Goal: Task Accomplishment & Management: Manage account settings

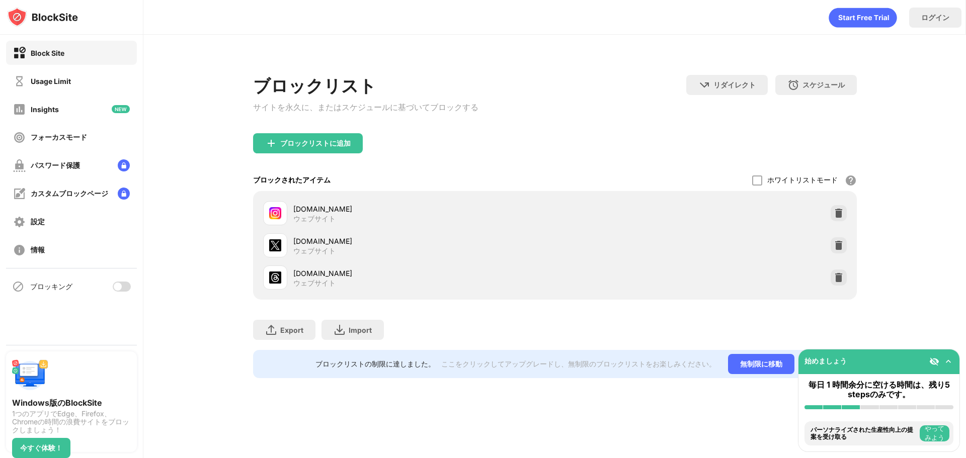
click at [124, 285] on div at bounding box center [122, 287] width 18 height 10
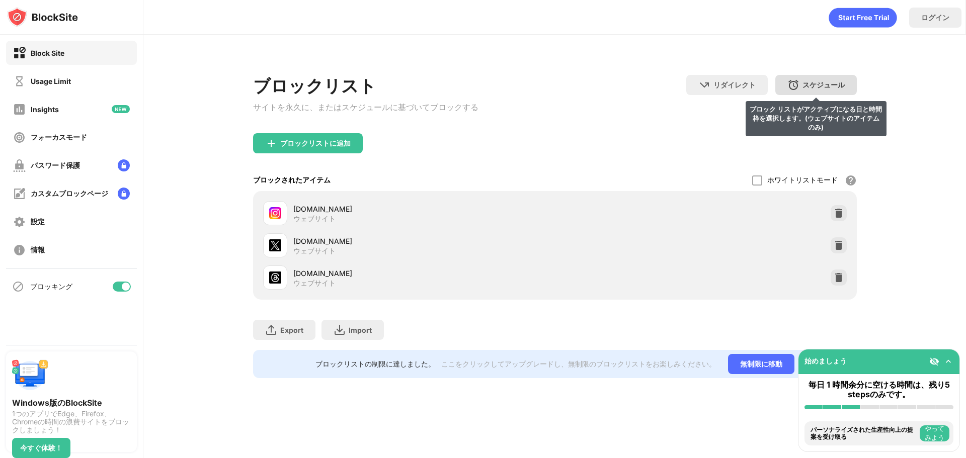
click at [806, 79] on div "スケジュール ブロック リストがアクティブになる日と時間枠を選択します。(ウェブサイトのアイテムのみ)" at bounding box center [815, 85] width 81 height 20
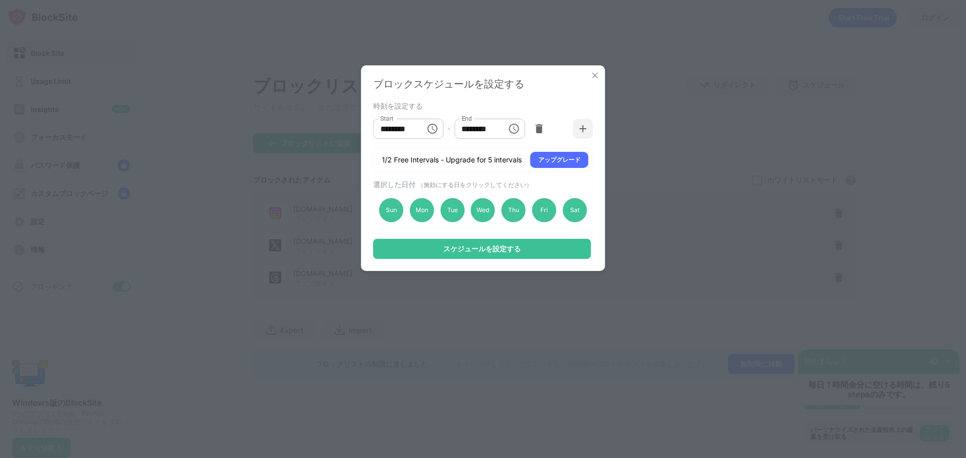
click at [595, 72] on img at bounding box center [595, 75] width 10 height 10
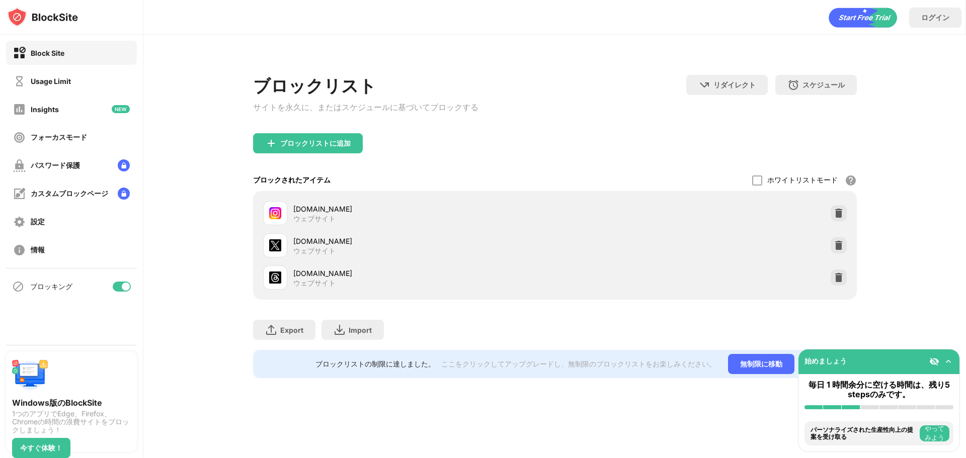
click at [113, 283] on div "ブロッキング" at bounding box center [71, 287] width 131 height 24
click at [119, 283] on div at bounding box center [122, 287] width 18 height 10
click at [120, 285] on div at bounding box center [118, 287] width 8 height 8
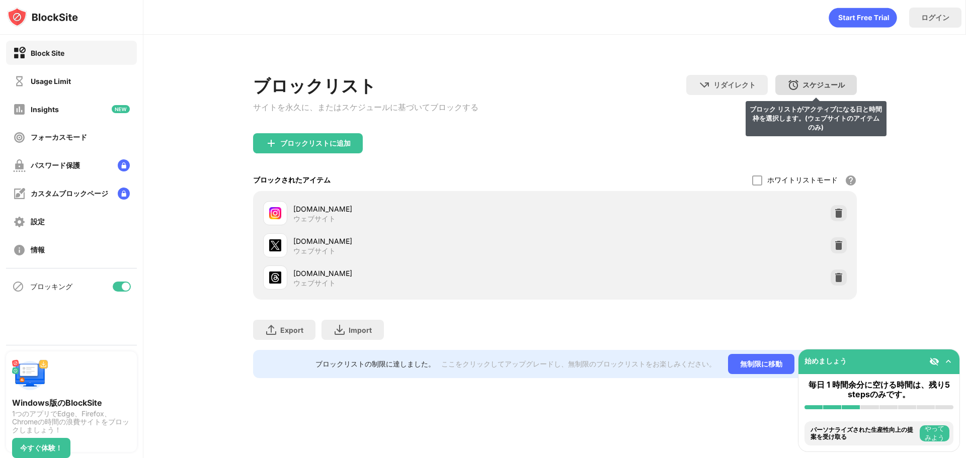
click at [782, 80] on div "スケジュール ブロック リストがアクティブになる日と時間枠を選択します。(ウェブサイトのアイテムのみ)" at bounding box center [815, 85] width 81 height 20
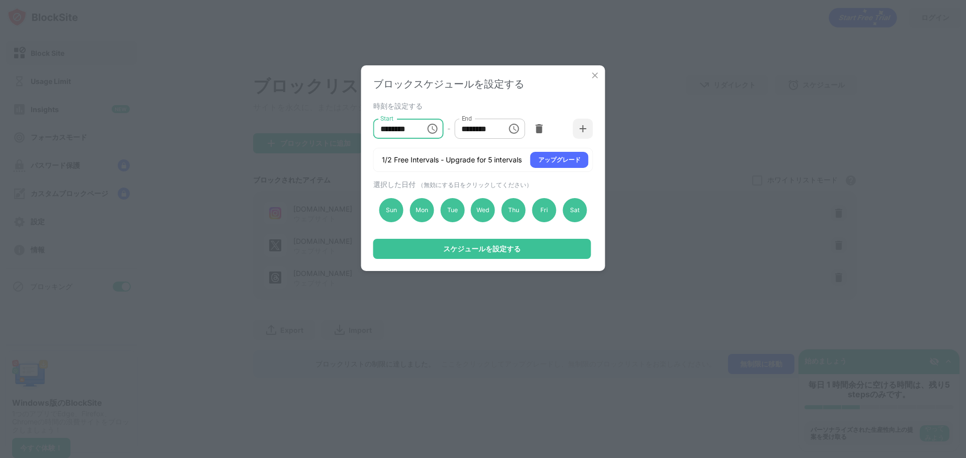
click at [385, 127] on input "********" at bounding box center [395, 129] width 45 height 20
click at [429, 128] on icon "Choose time, selected time is 10:00 AM" at bounding box center [432, 129] width 12 height 12
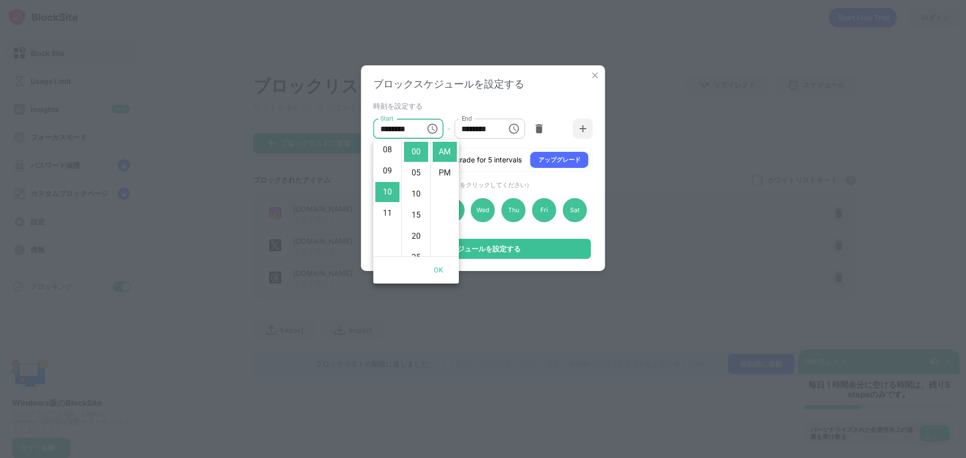
scroll to position [111, 0]
click at [388, 147] on li "05" at bounding box center [387, 147] width 24 height 20
type input "********"
click at [435, 273] on button "OK" at bounding box center [438, 270] width 32 height 19
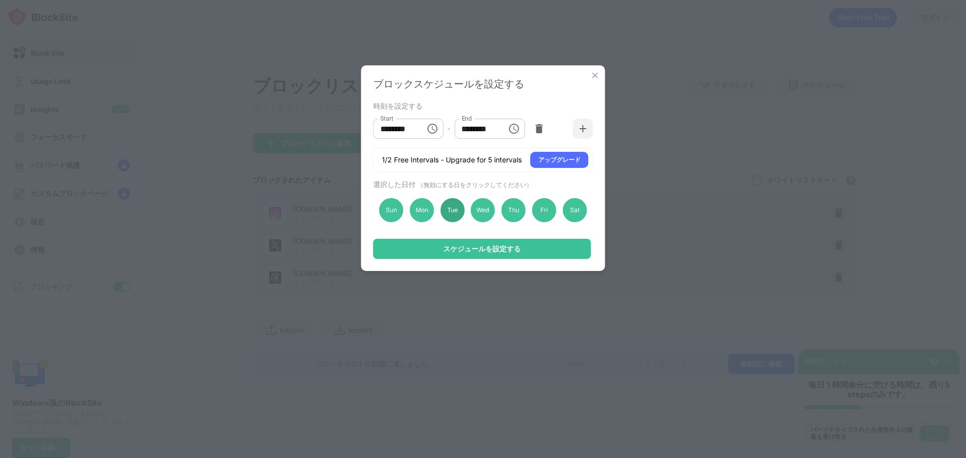
drag, startPoint x: 419, startPoint y: 205, endPoint x: 445, endPoint y: 205, distance: 25.1
click at [419, 204] on div "Mon" at bounding box center [421, 210] width 24 height 24
click at [450, 205] on div "Tue" at bounding box center [452, 210] width 24 height 24
click at [484, 214] on div "Wed" at bounding box center [483, 210] width 24 height 24
drag, startPoint x: 509, startPoint y: 212, endPoint x: 518, endPoint y: 212, distance: 8.6
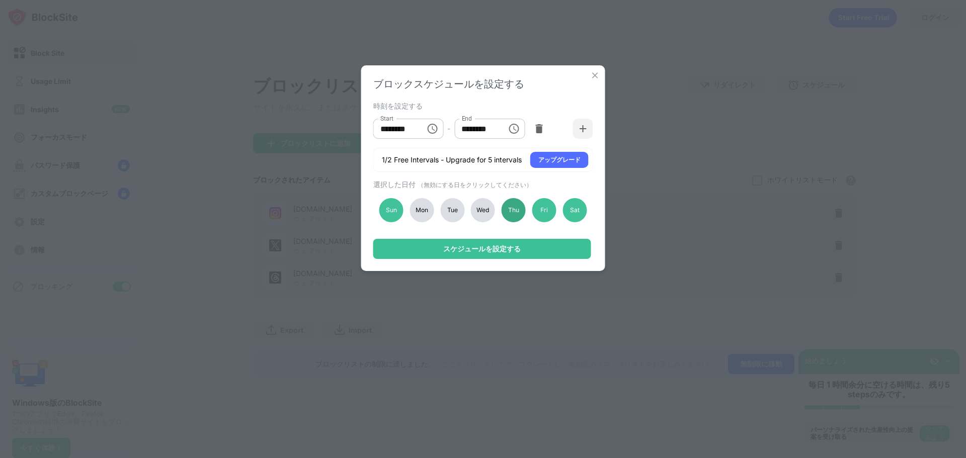
click at [509, 211] on div "Thu" at bounding box center [513, 210] width 24 height 24
click at [545, 213] on div "Fri" at bounding box center [544, 210] width 24 height 24
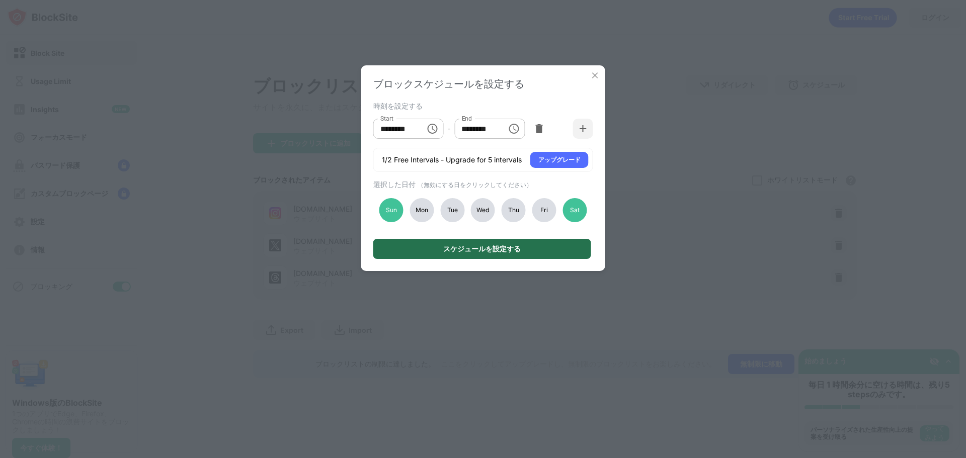
click at [530, 247] on div "スケジュールを設定する" at bounding box center [482, 249] width 218 height 20
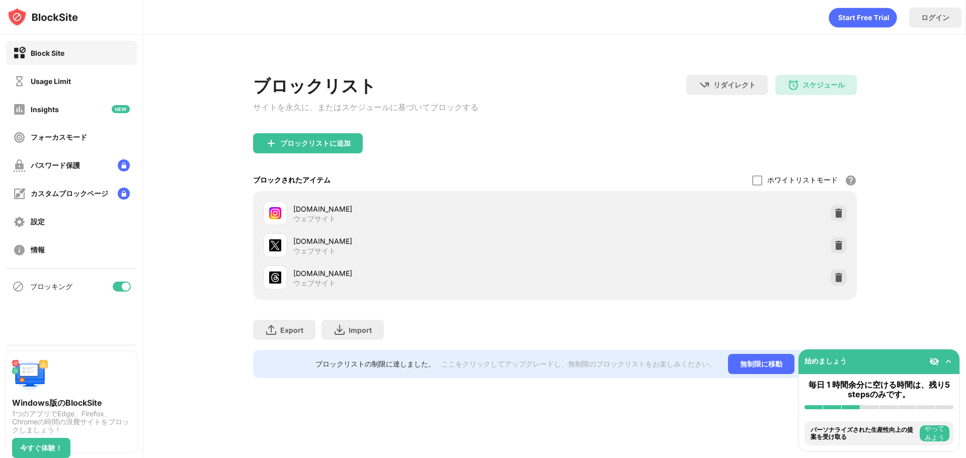
click at [951, 363] on img at bounding box center [948, 362] width 10 height 10
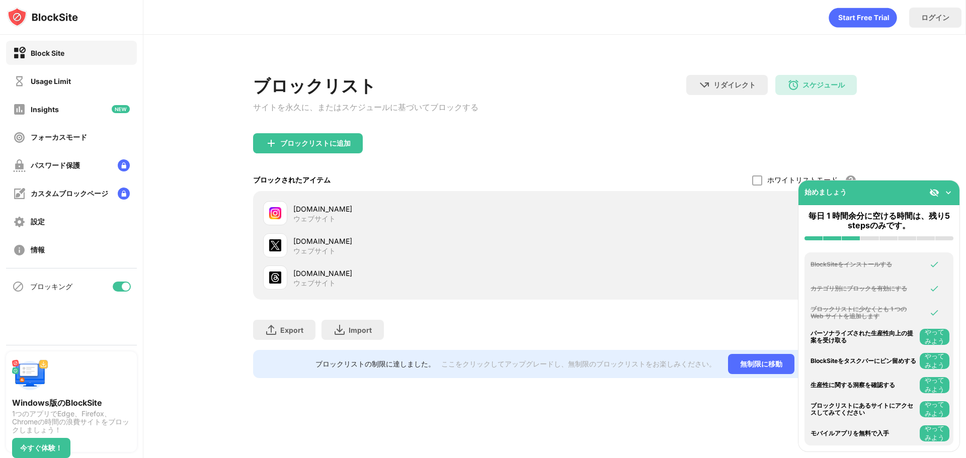
click at [107, 286] on div "ブロッキング" at bounding box center [71, 287] width 131 height 24
click at [129, 290] on div at bounding box center [122, 287] width 18 height 10
click at [122, 288] on div at bounding box center [122, 287] width 18 height 10
click at [828, 191] on div "始めましょう" at bounding box center [825, 193] width 42 height 10
click at [942, 196] on div at bounding box center [941, 193] width 24 height 10
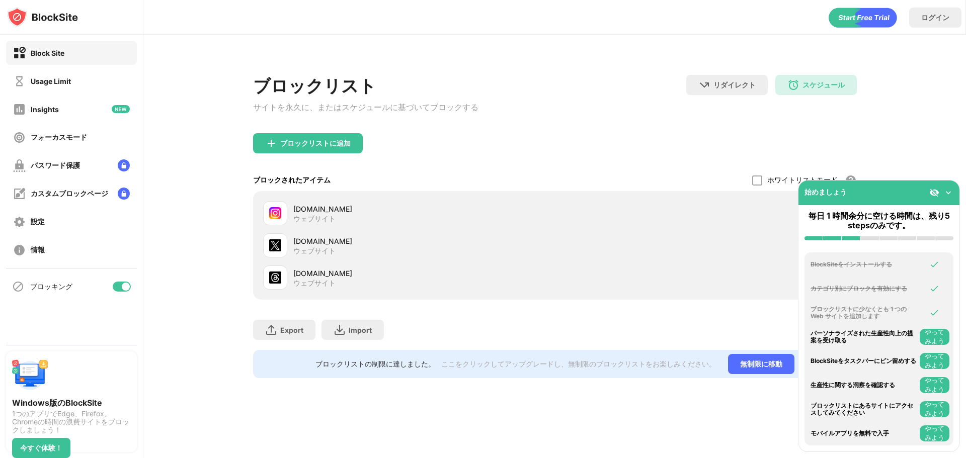
click at [948, 193] on img at bounding box center [948, 193] width 10 height 10
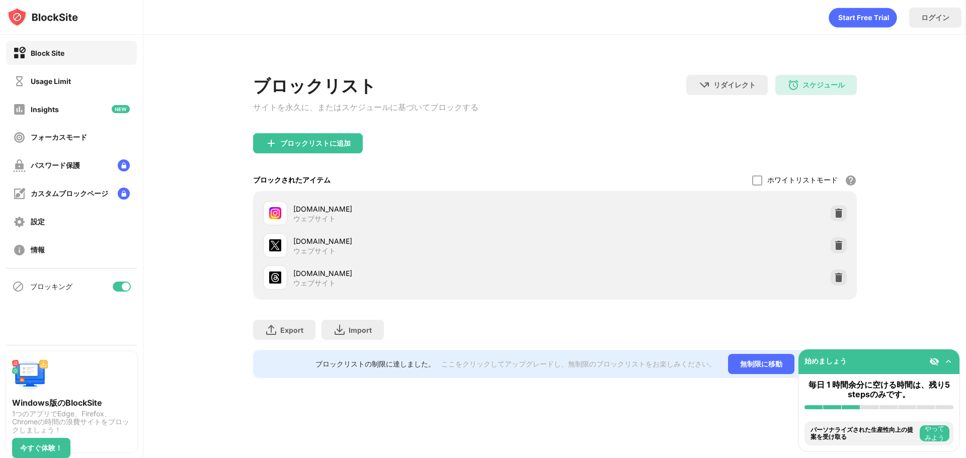
click at [921, 279] on div "ブロックリスト サイトを永久に、またはスケジュールに基づいてブロックする リダイレクト クリックしてリダイレクトのウェブサイトを設定する スケジュール 05:…" at bounding box center [554, 221] width 822 height 372
click at [864, 25] on icon "animation" at bounding box center [862, 18] width 68 height 20
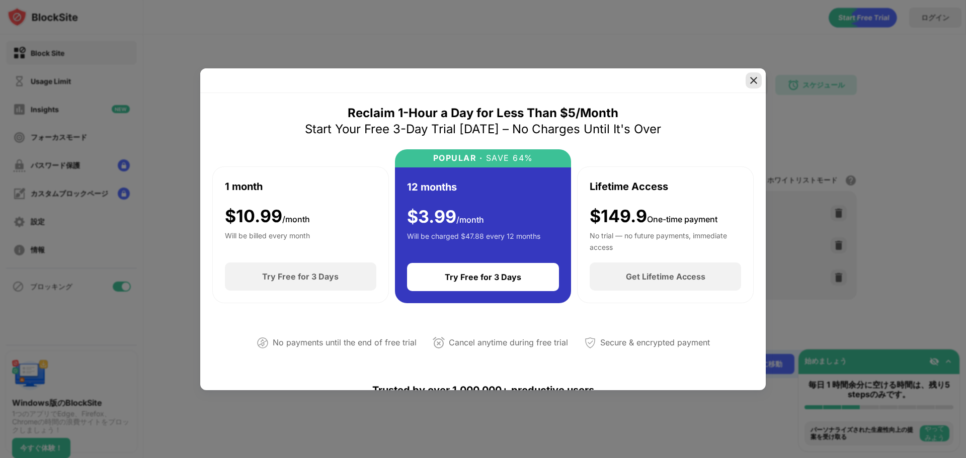
click at [755, 76] on img at bounding box center [753, 80] width 10 height 10
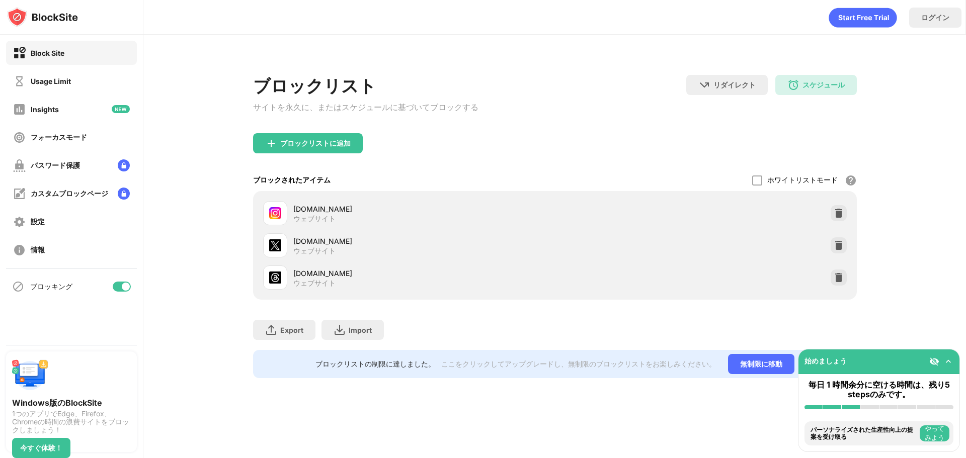
click at [116, 287] on div at bounding box center [122, 287] width 18 height 10
click at [116, 288] on div at bounding box center [118, 287] width 8 height 8
click at [46, 14] on img at bounding box center [42, 17] width 71 height 20
click at [950, 360] on img at bounding box center [948, 362] width 10 height 10
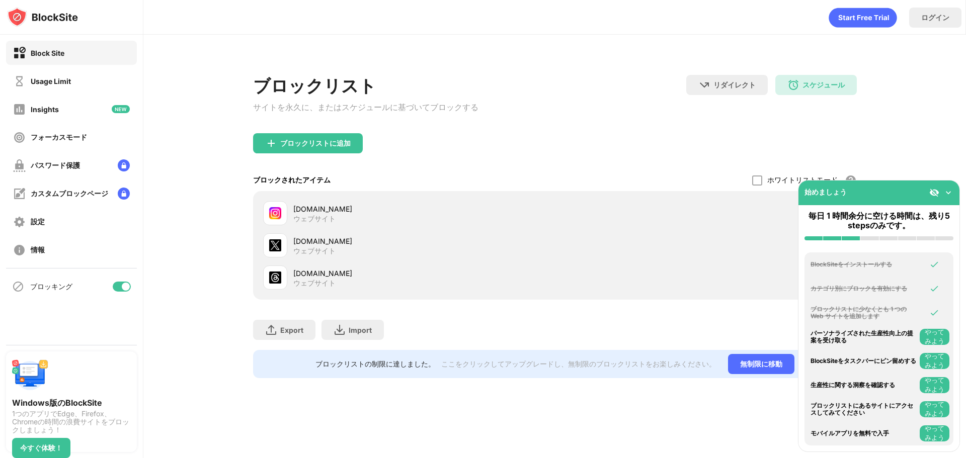
click at [950, 188] on div at bounding box center [941, 193] width 24 height 10
click at [949, 193] on img at bounding box center [948, 193] width 10 height 10
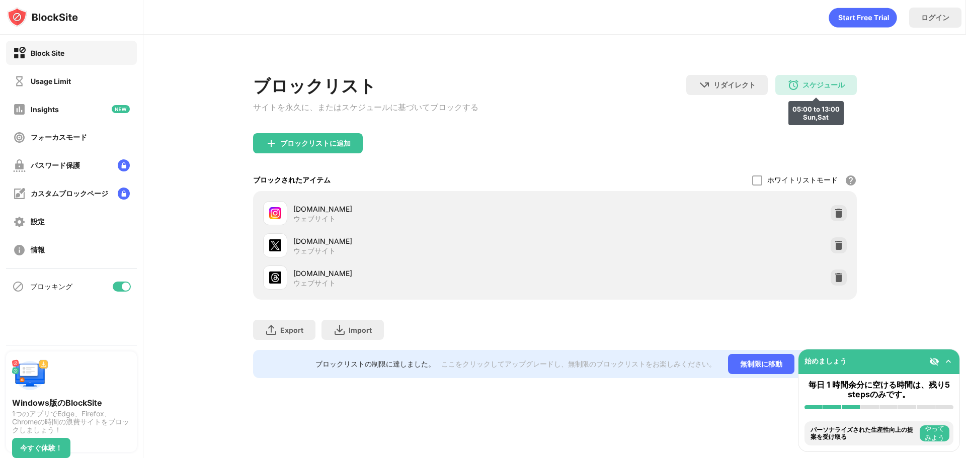
click at [805, 83] on div "スケジュール" at bounding box center [823, 85] width 42 height 10
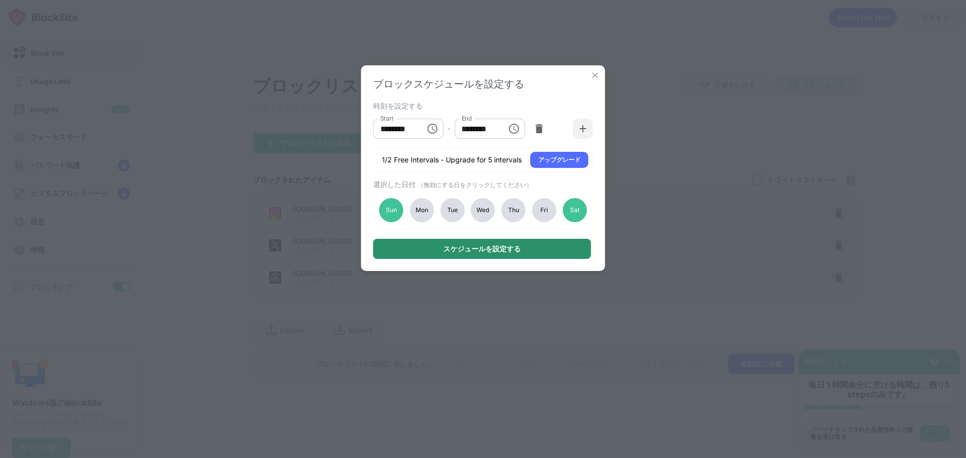
click at [514, 251] on div "スケジュールを設定する" at bounding box center [481, 249] width 77 height 8
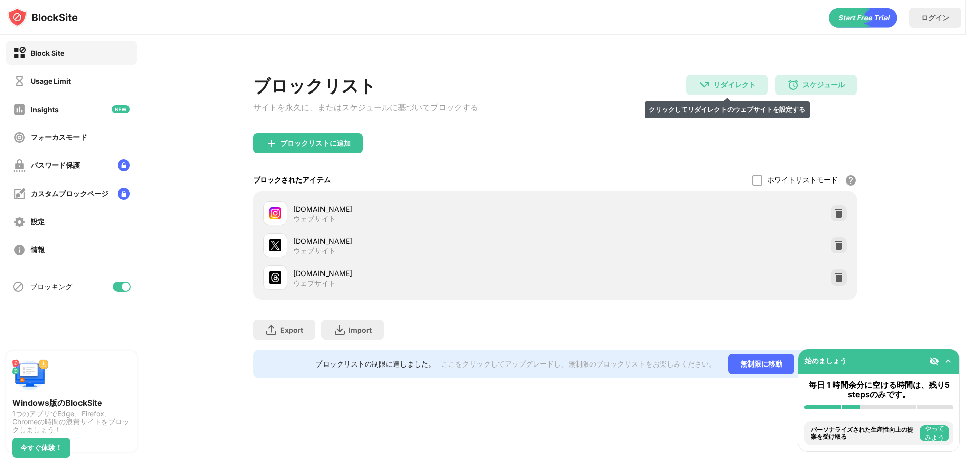
click at [740, 79] on div "リダイレクト クリックしてリダイレクトのウェブサイトを設定する" at bounding box center [726, 85] width 81 height 20
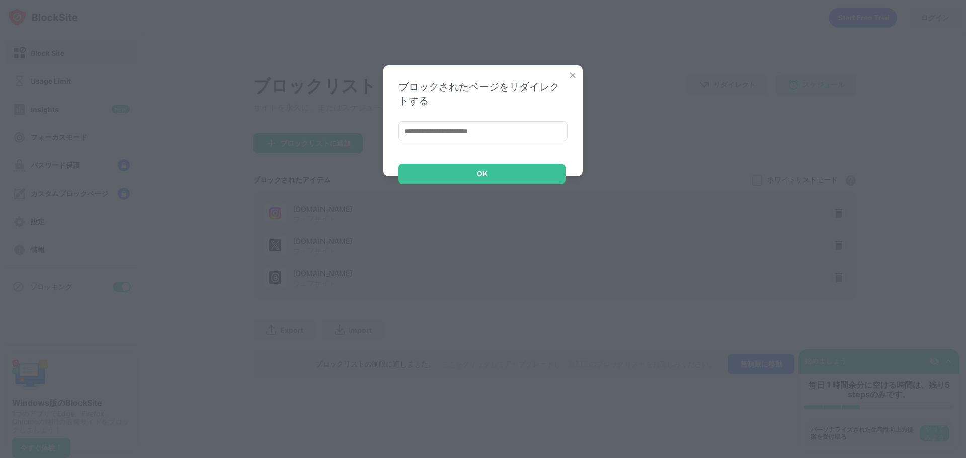
click at [574, 72] on img at bounding box center [572, 75] width 10 height 10
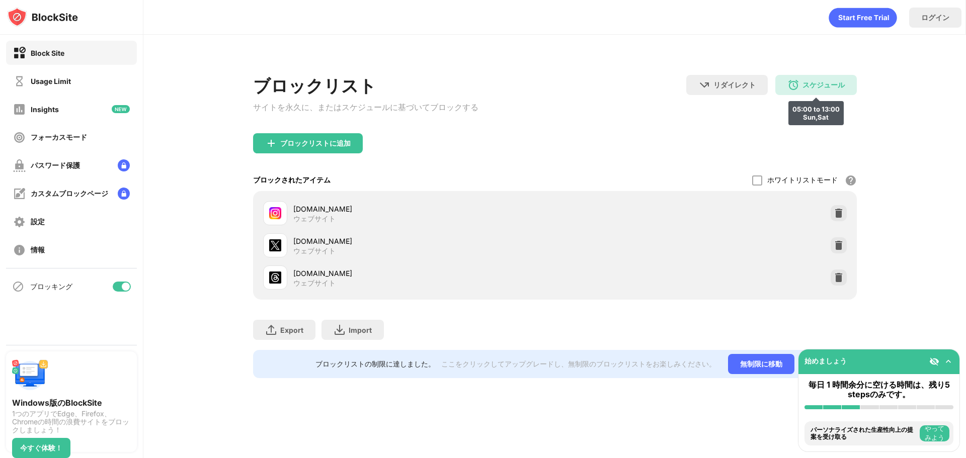
click at [811, 84] on div "スケジュール" at bounding box center [823, 85] width 42 height 10
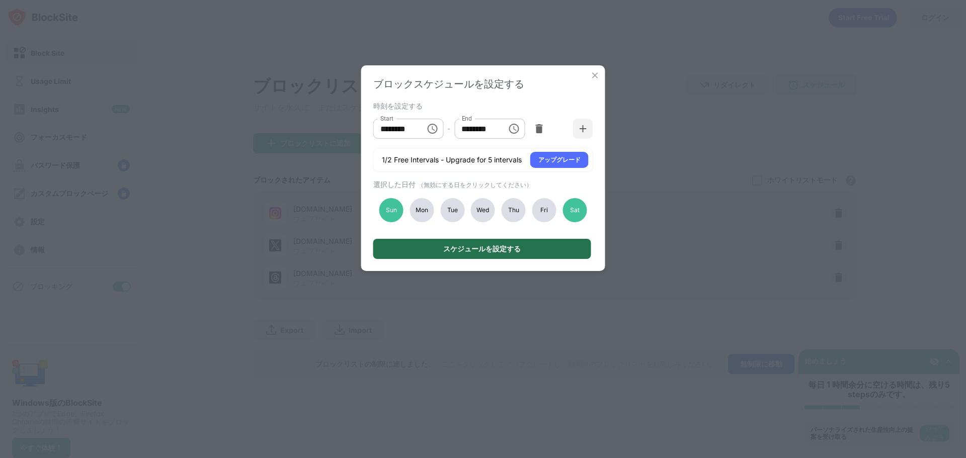
click at [494, 246] on div "スケジュールを設定する" at bounding box center [481, 249] width 77 height 8
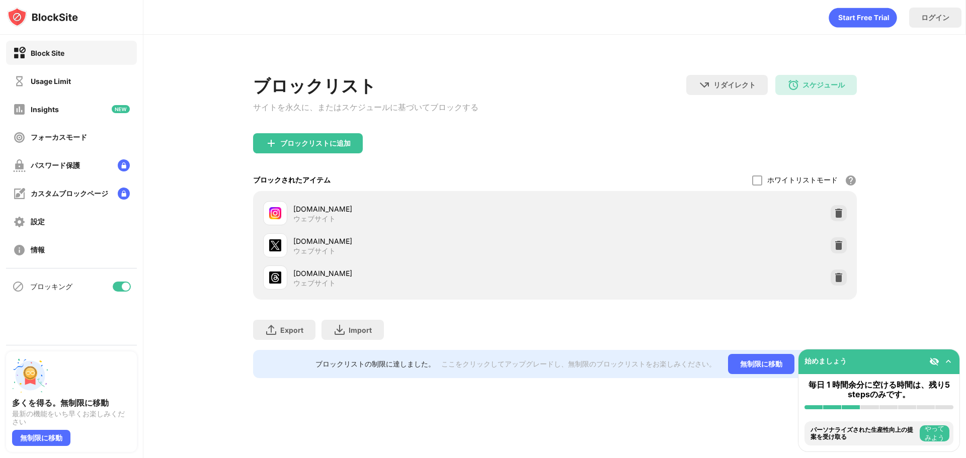
click at [509, 68] on div "ブロックリスト サイトを永久に、またはスケジュールに基づいてブロックする リダイレクト クリックしてリダイレクトのウェブサイトを設定する スケジュール 05:…" at bounding box center [555, 220] width 604 height 315
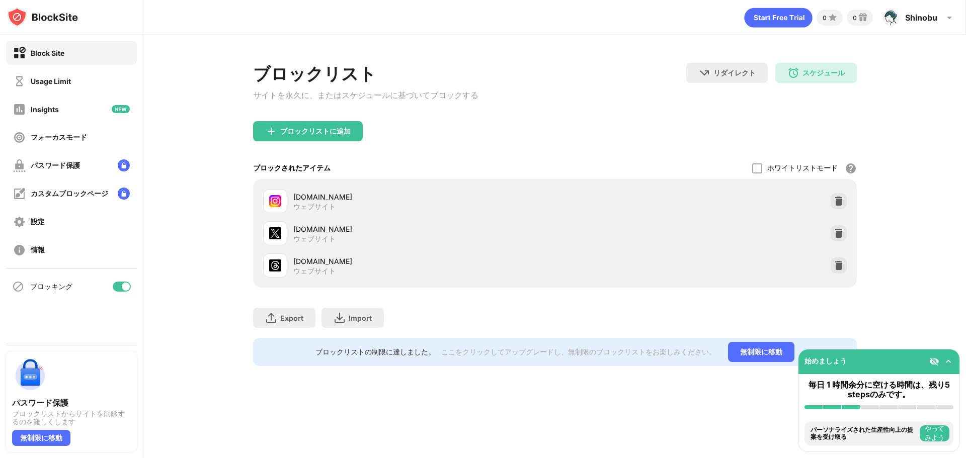
click at [773, 13] on icon "animation" at bounding box center [778, 18] width 68 height 20
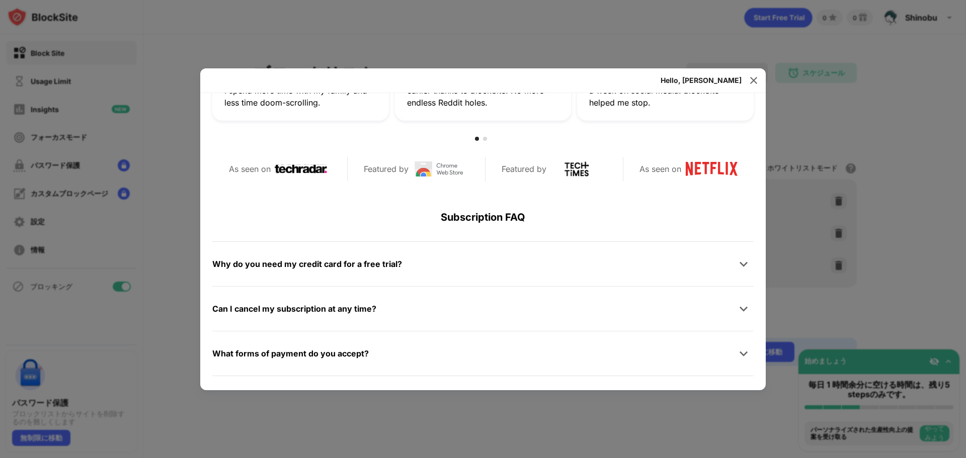
scroll to position [478, 0]
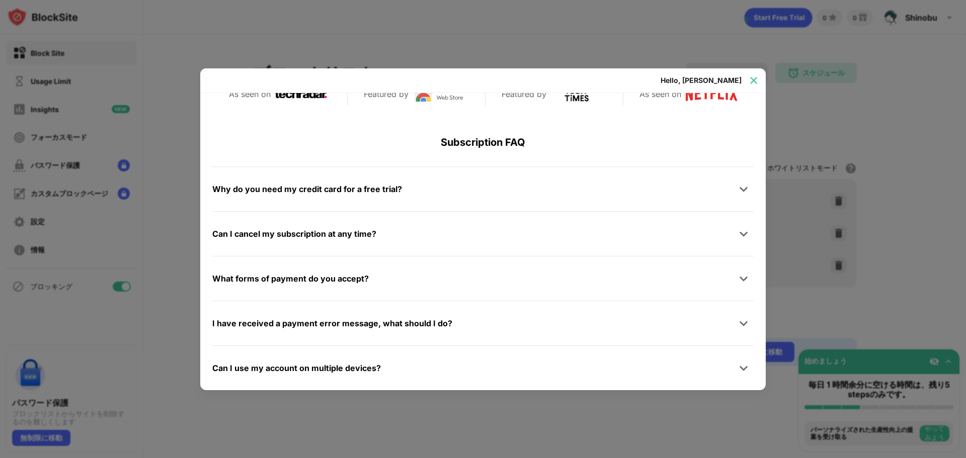
click at [751, 78] on img at bounding box center [753, 80] width 10 height 10
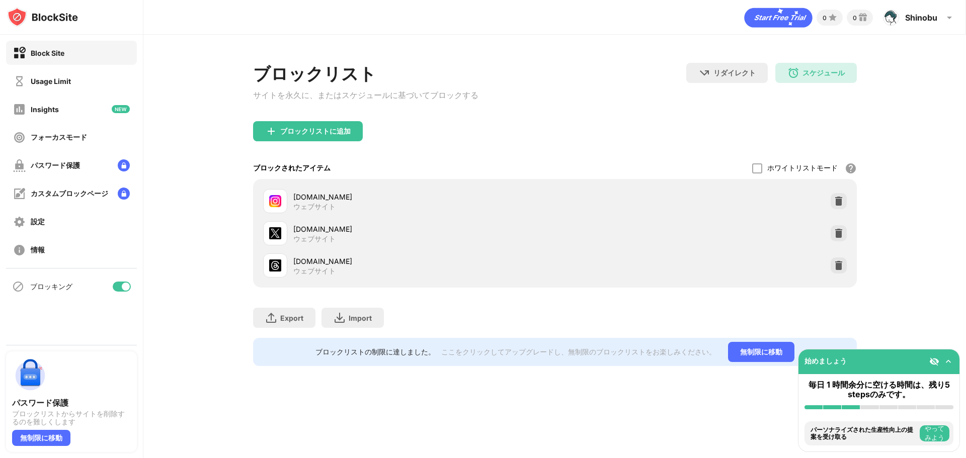
click at [114, 287] on div at bounding box center [122, 287] width 18 height 10
click at [123, 284] on div at bounding box center [122, 287] width 18 height 10
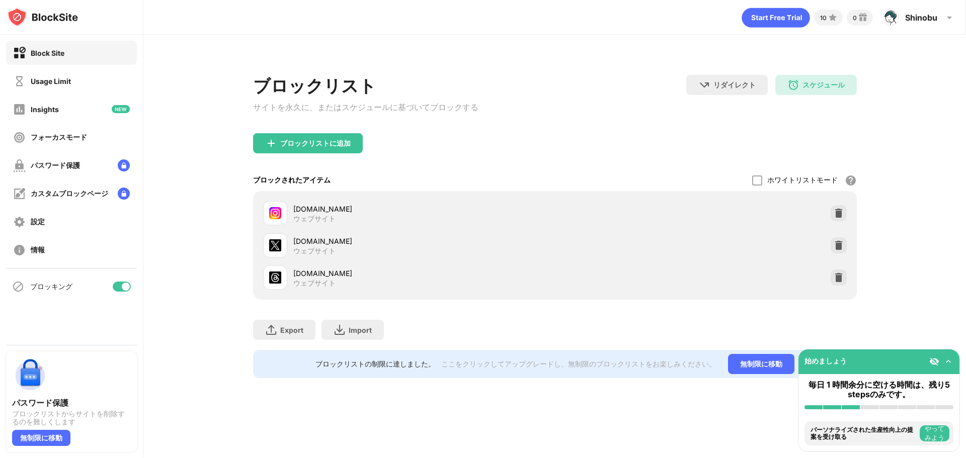
click at [72, 42] on div "Block Site" at bounding box center [71, 53] width 131 height 24
click at [65, 13] on img at bounding box center [42, 17] width 71 height 20
click at [52, 17] on img at bounding box center [42, 17] width 71 height 20
click at [829, 92] on div "スケジュール 05:00 to 13:00 Sun,Sat" at bounding box center [815, 85] width 81 height 20
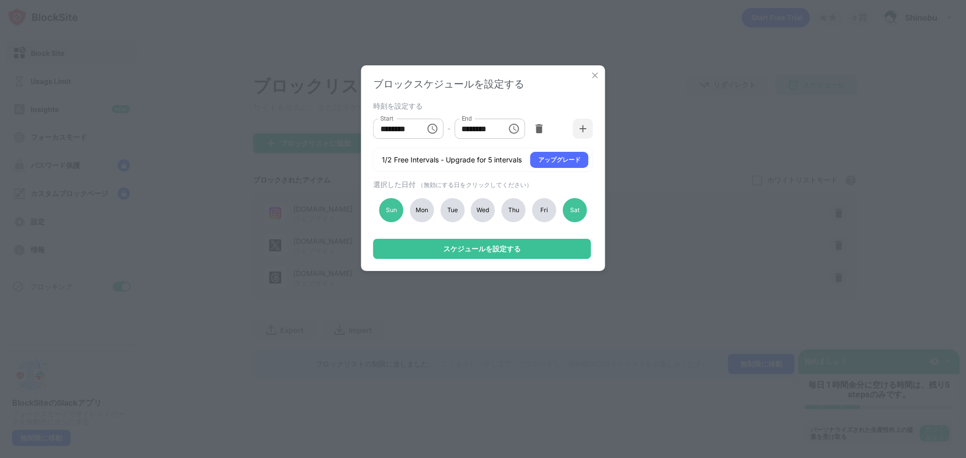
click at [410, 135] on input "********" at bounding box center [395, 129] width 45 height 20
click at [489, 246] on div "スケジュールを設定する" at bounding box center [481, 249] width 77 height 8
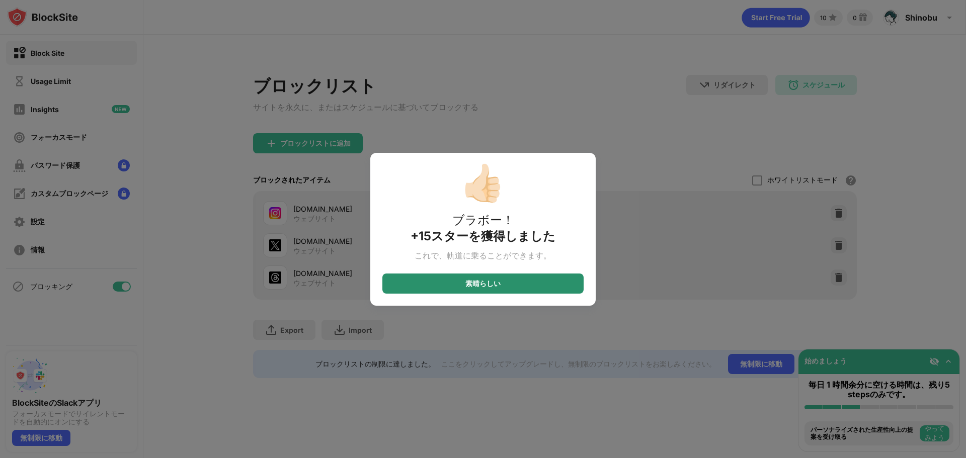
click at [486, 285] on div "素晴らしい" at bounding box center [482, 284] width 35 height 8
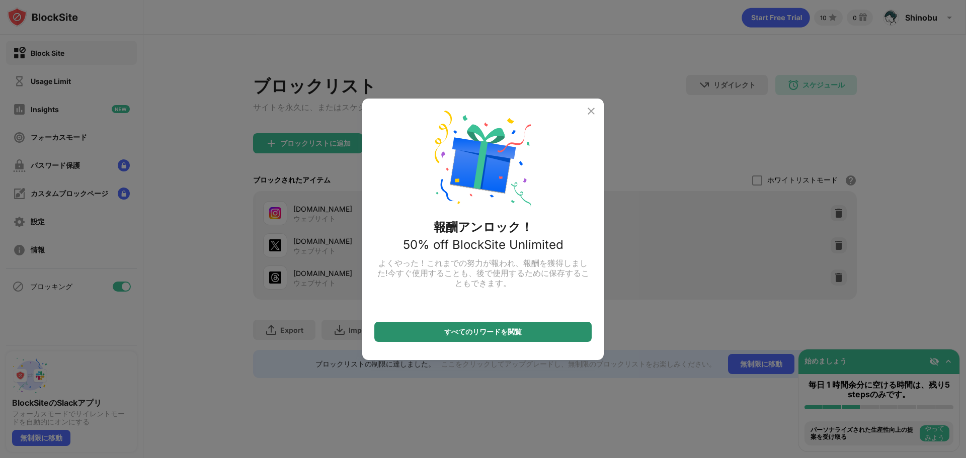
click at [479, 329] on div "すべてのリワードを閲覧" at bounding box center [482, 332] width 77 height 8
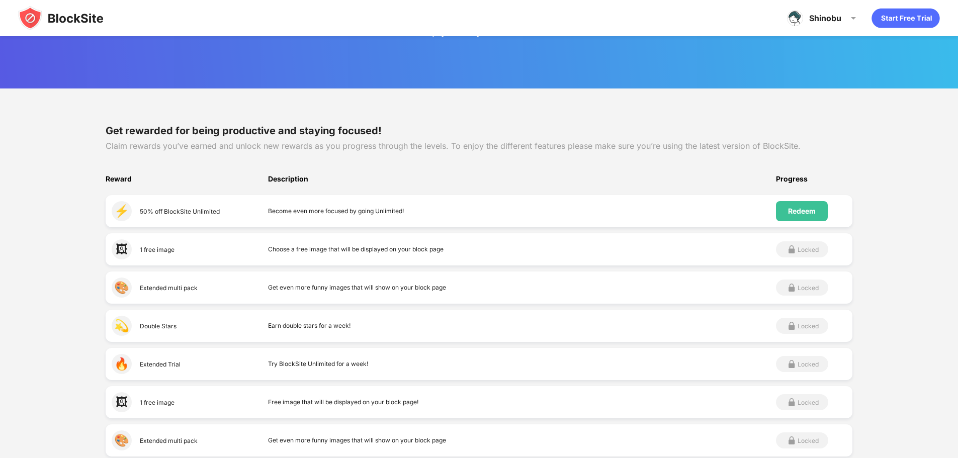
scroll to position [101, 0]
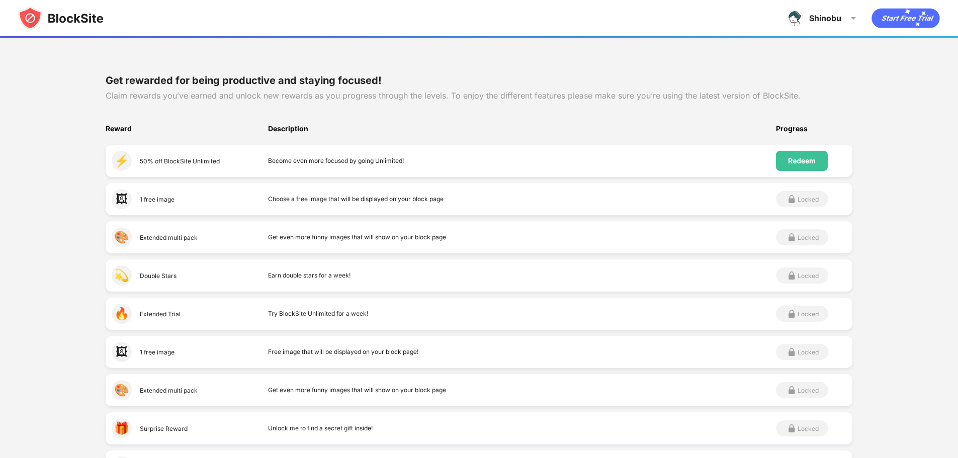
click at [410, 170] on div "⚡️ 50% off BlockSite Unlimited Become even more focused by going Unlimited! Red…" at bounding box center [479, 161] width 747 height 32
click at [461, 150] on div "⚡️ 50% off BlockSite Unlimited Become even more focused by going Unlimited! Red…" at bounding box center [479, 161] width 747 height 32
click at [801, 160] on div "Redeem" at bounding box center [802, 161] width 28 height 8
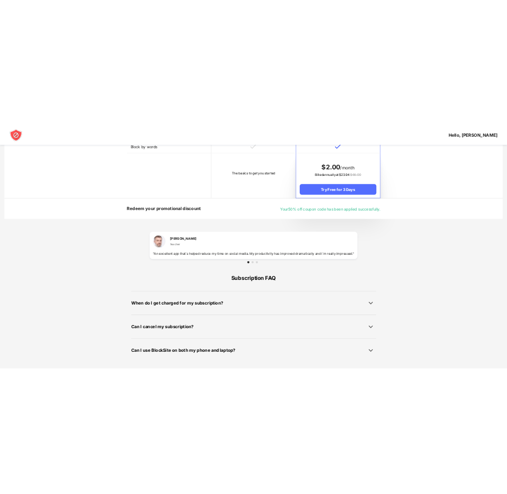
scroll to position [530, 0]
